Goal: Navigation & Orientation: Find specific page/section

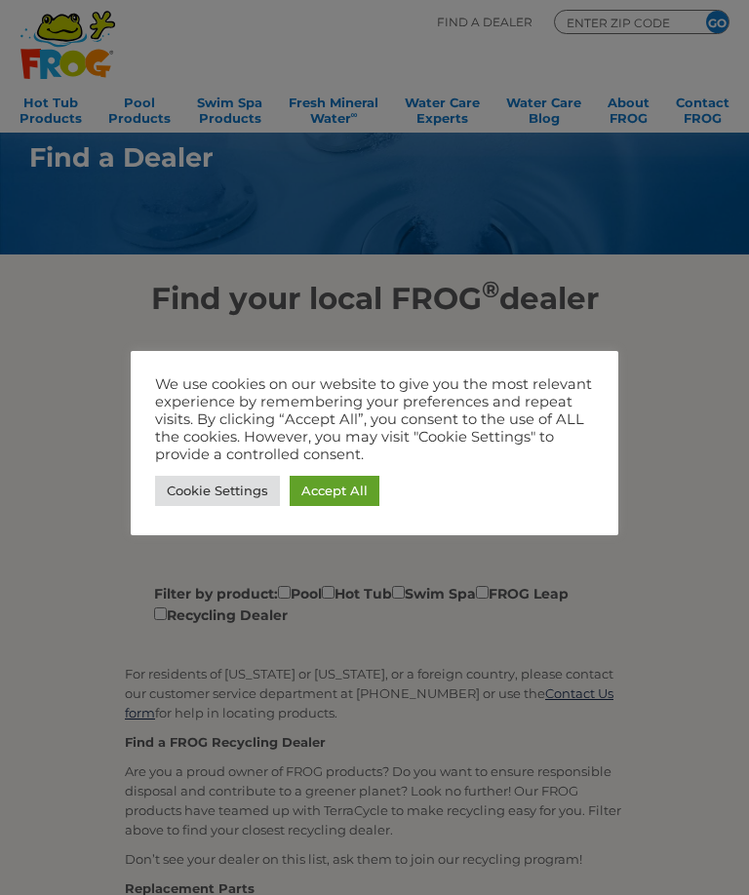
click at [335, 477] on link "Accept All" at bounding box center [334, 491] width 90 height 30
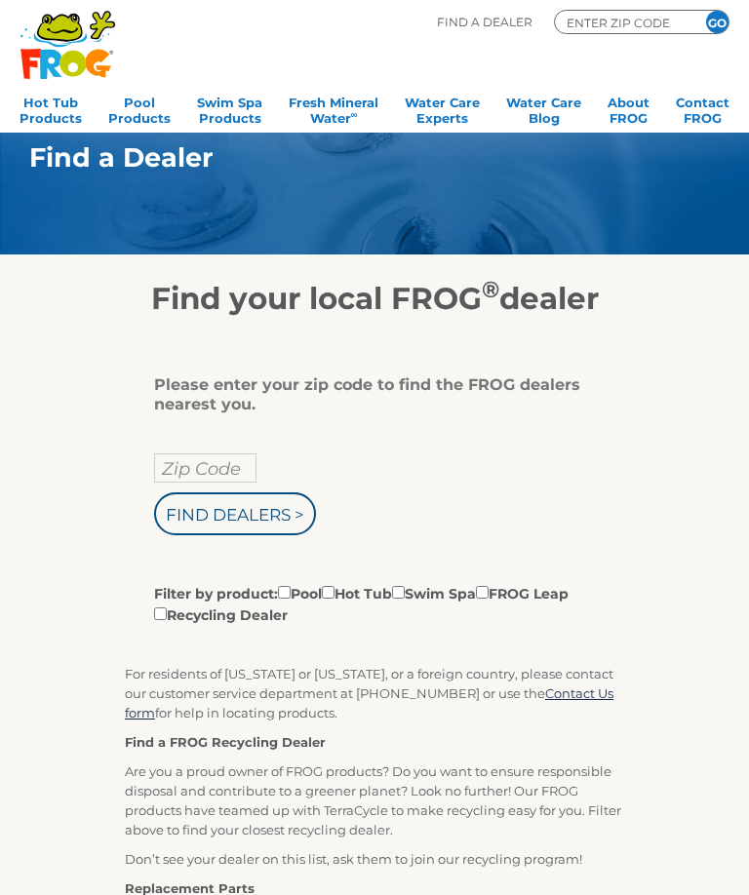
click at [210, 455] on input "Zip Code" at bounding box center [205, 467] width 102 height 29
type input "47451"
click at [209, 510] on input "Find Dealers >" at bounding box center [235, 513] width 162 height 43
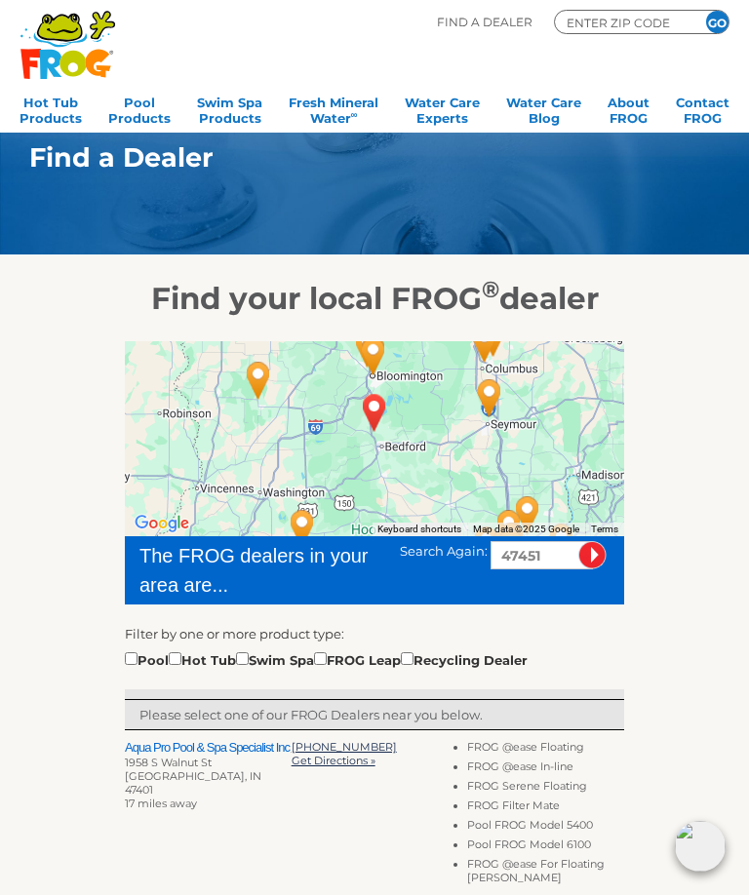
click at [181, 656] on input "checkbox" at bounding box center [175, 658] width 13 height 13
checkbox input "true"
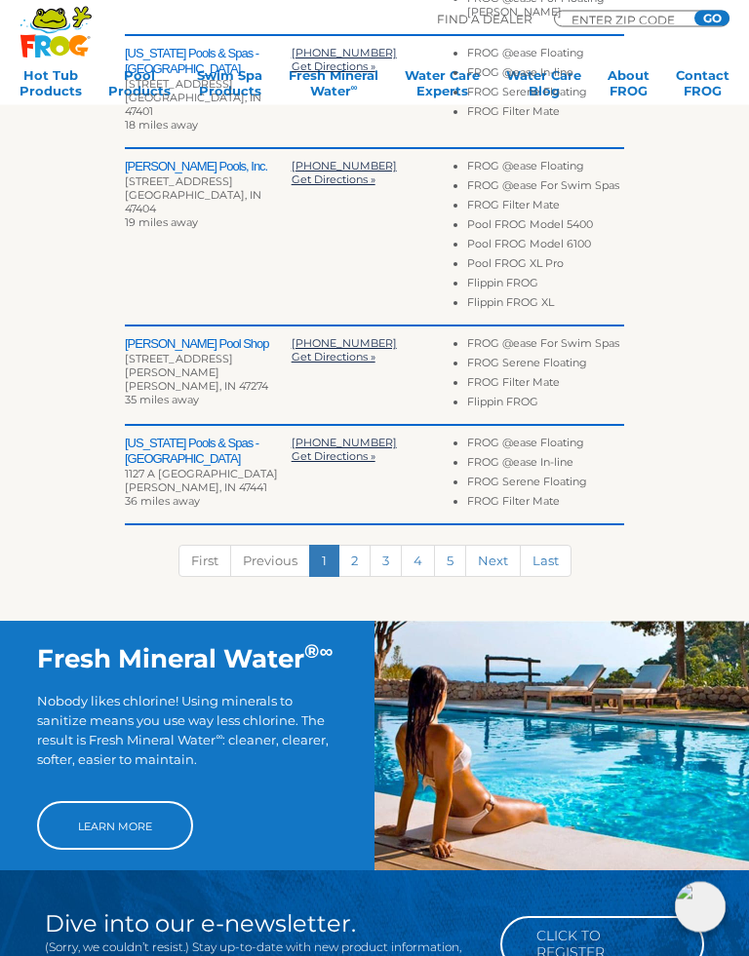
scroll to position [867, 0]
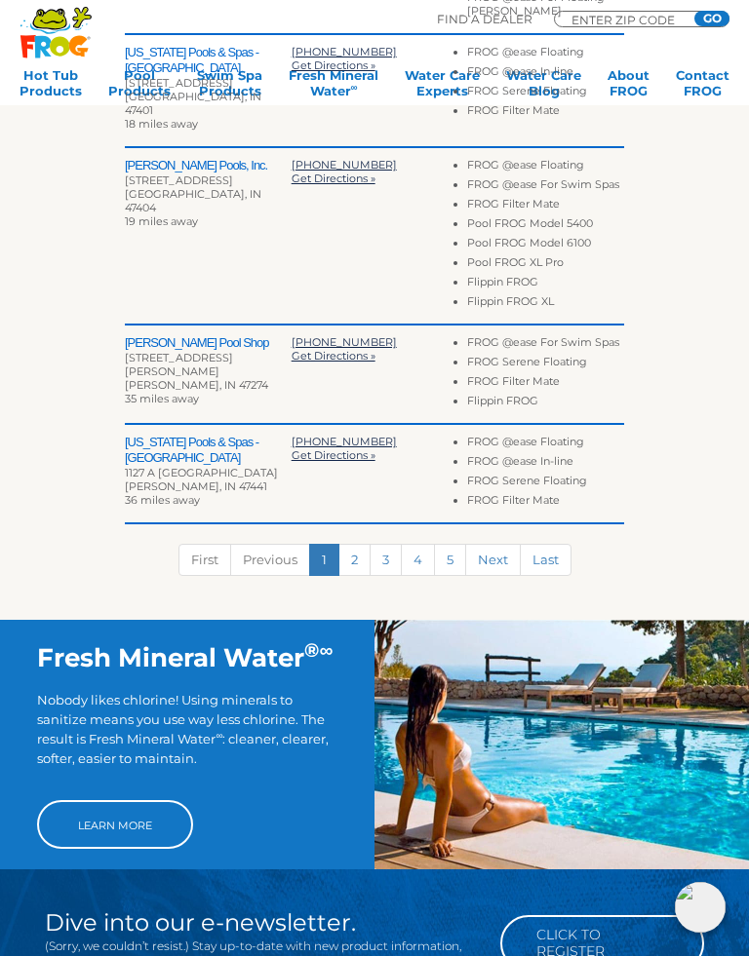
click at [361, 544] on link "2" at bounding box center [354, 560] width 32 height 32
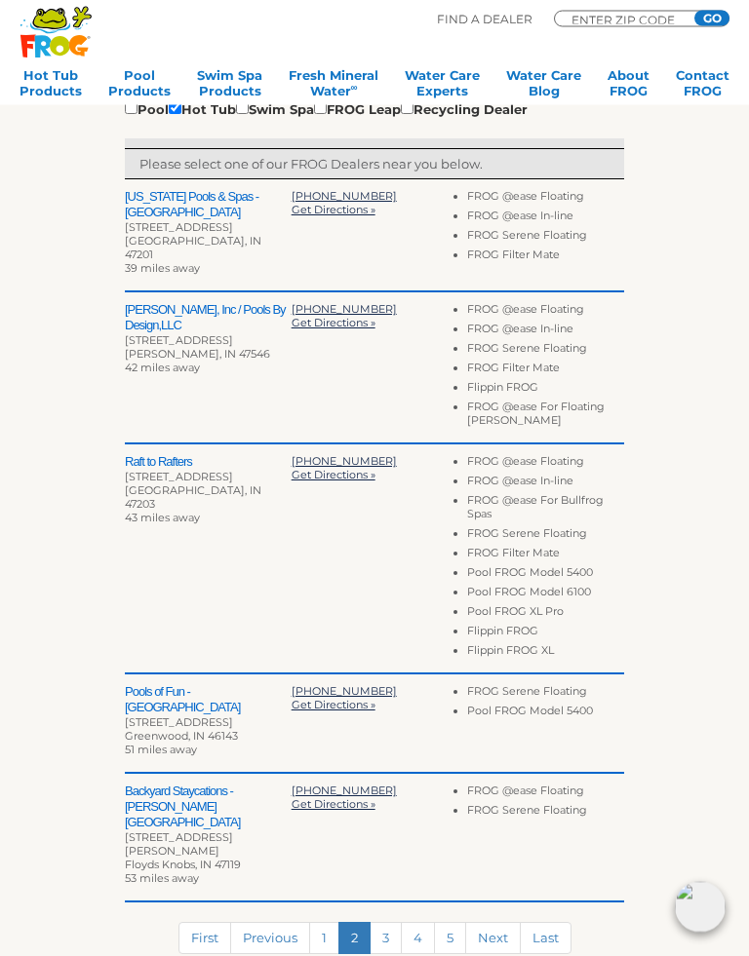
scroll to position [551, 0]
click at [323, 894] on link "1" at bounding box center [324, 938] width 30 height 32
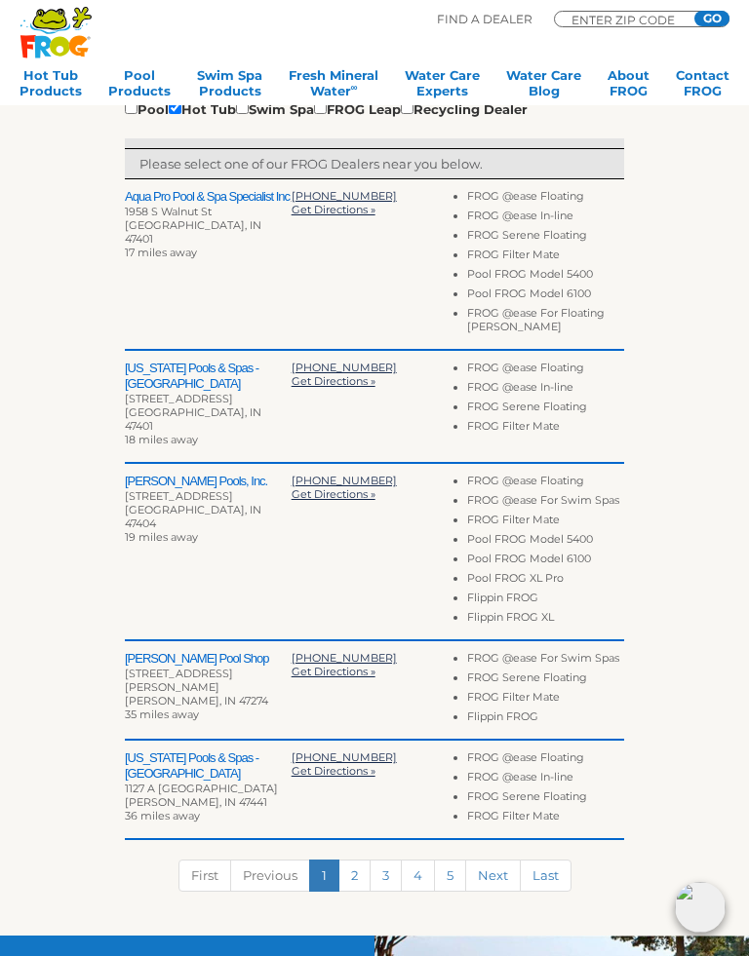
click at [176, 191] on h2 "Aqua Pro Pool & Spa Specialist Inc" at bounding box center [208, 197] width 167 height 16
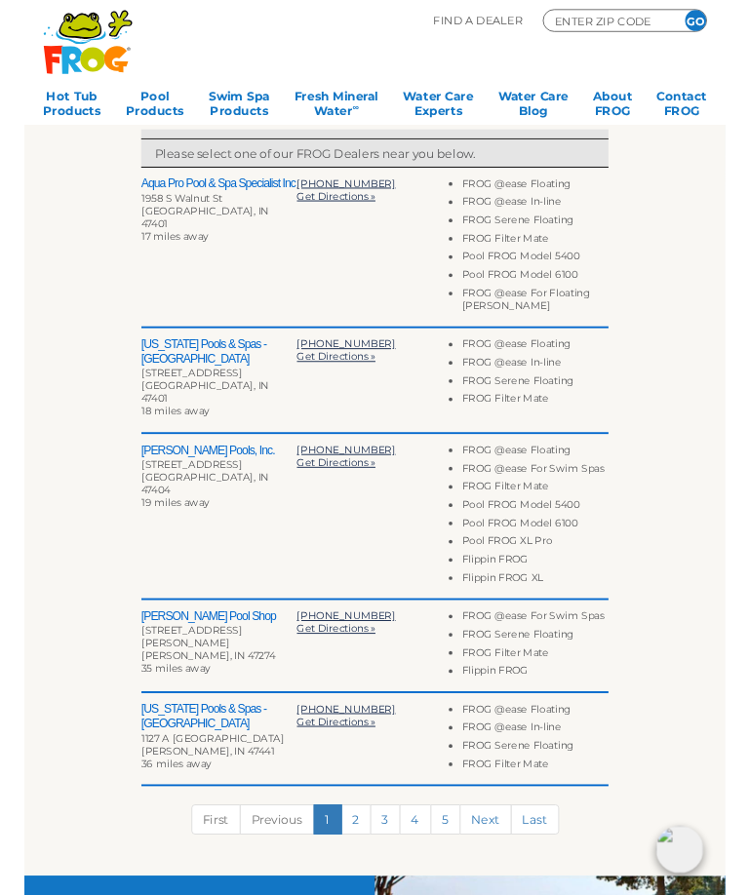
scroll to position [0, 0]
